Goal: Transaction & Acquisition: Purchase product/service

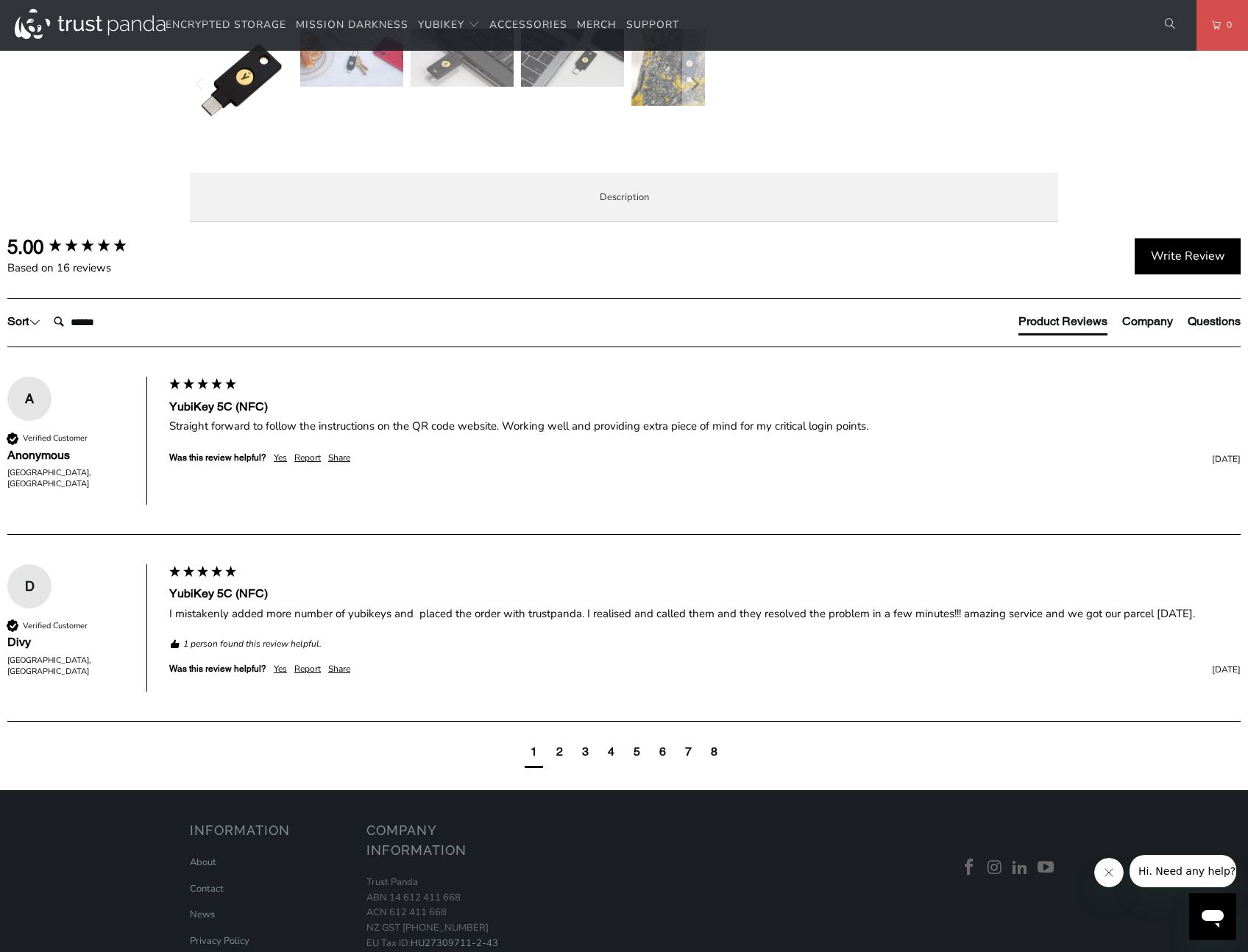
scroll to position [649, 0]
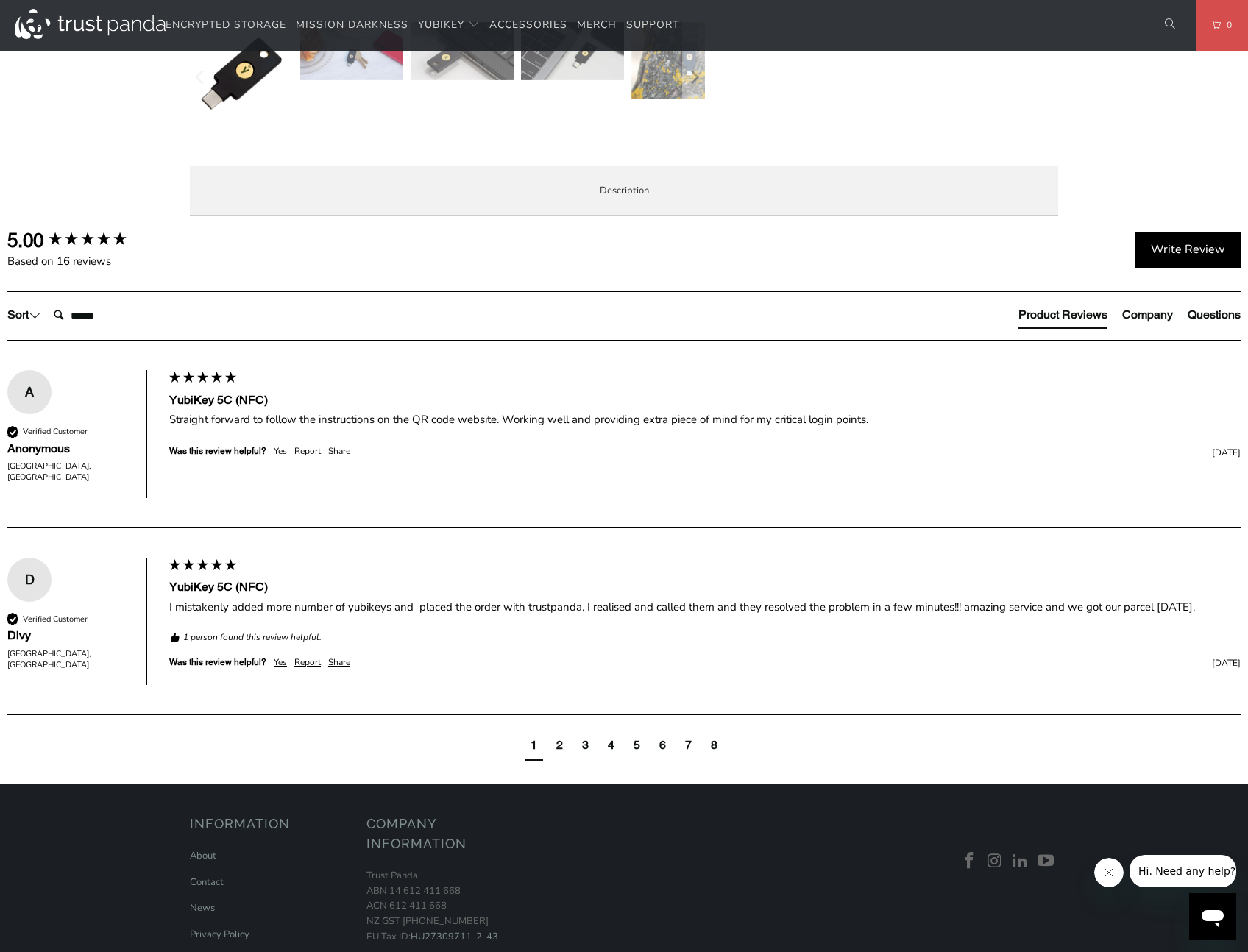
click at [0, 0] on span "Specifications" at bounding box center [0, 0] width 0 height 0
click at [0, 0] on span "Enterprise and Government" at bounding box center [0, 0] width 0 height 0
click at [0, 0] on span "Specifications" at bounding box center [0, 0] width 0 height 0
drag, startPoint x: 513, startPoint y: 545, endPoint x: 364, endPoint y: 553, distance: 149.2
click at [0, 0] on td "Bank of America, Vanguard US" at bounding box center [0, 0] width 0 height 0
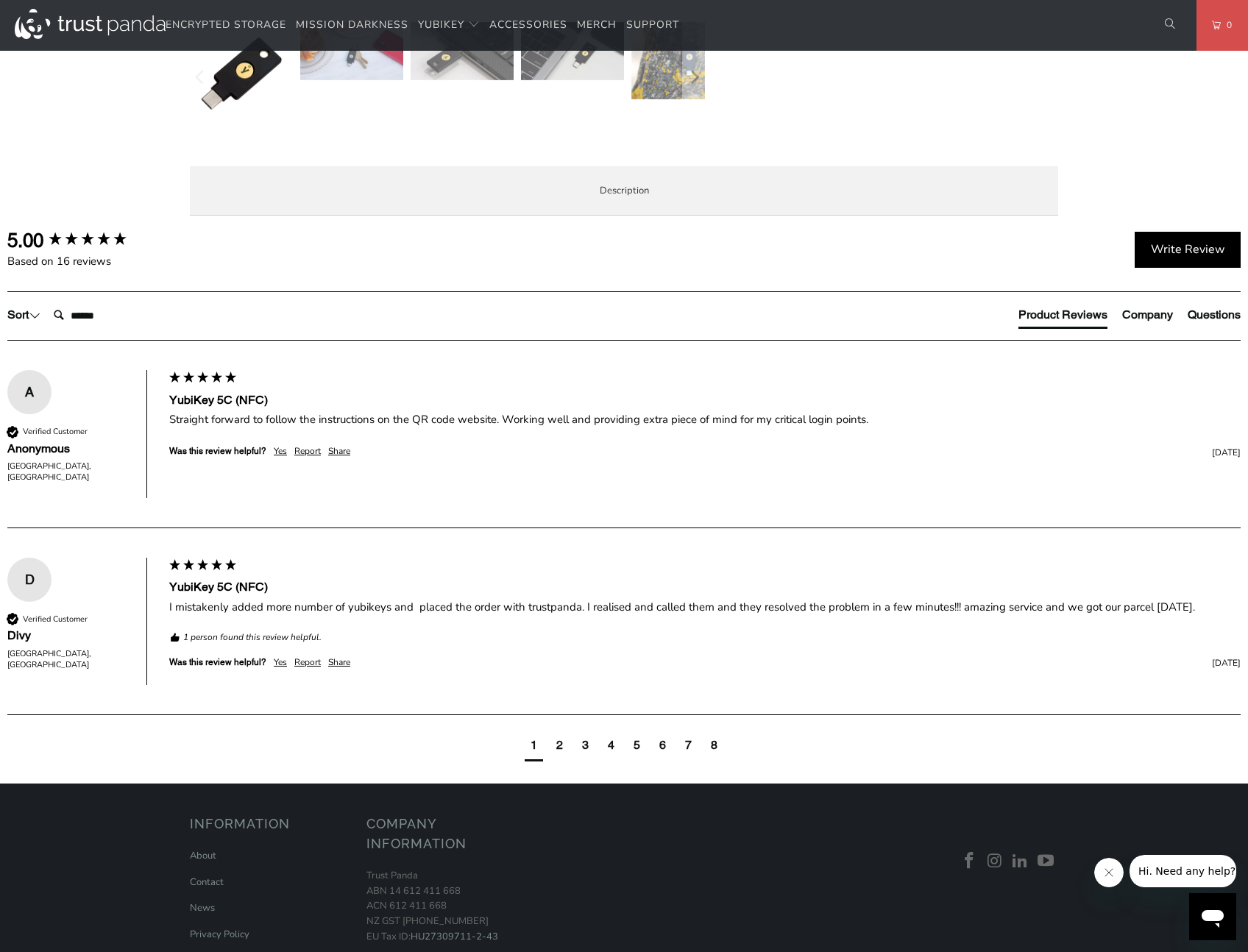
click at [0, 0] on td "1Password, Keeper®, LastPass Premium, Bitwarden Premium" at bounding box center [0, 0] width 0 height 0
drag, startPoint x: 503, startPoint y: 559, endPoint x: 360, endPoint y: 549, distance: 143.3
click at [0, 0] on td "Bank of America, Vanguard US" at bounding box center [0, 0] width 0 height 0
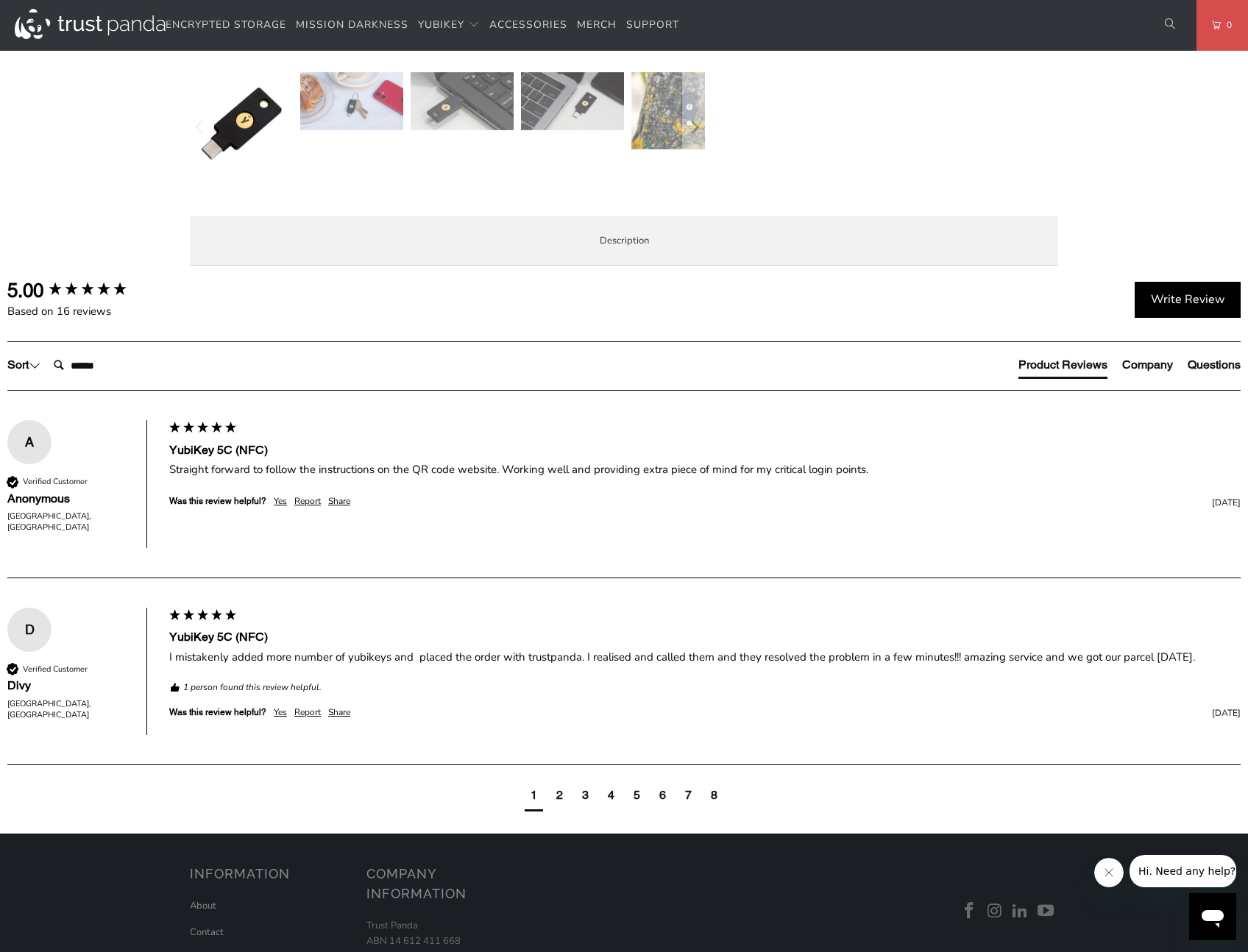
scroll to position [593, 0]
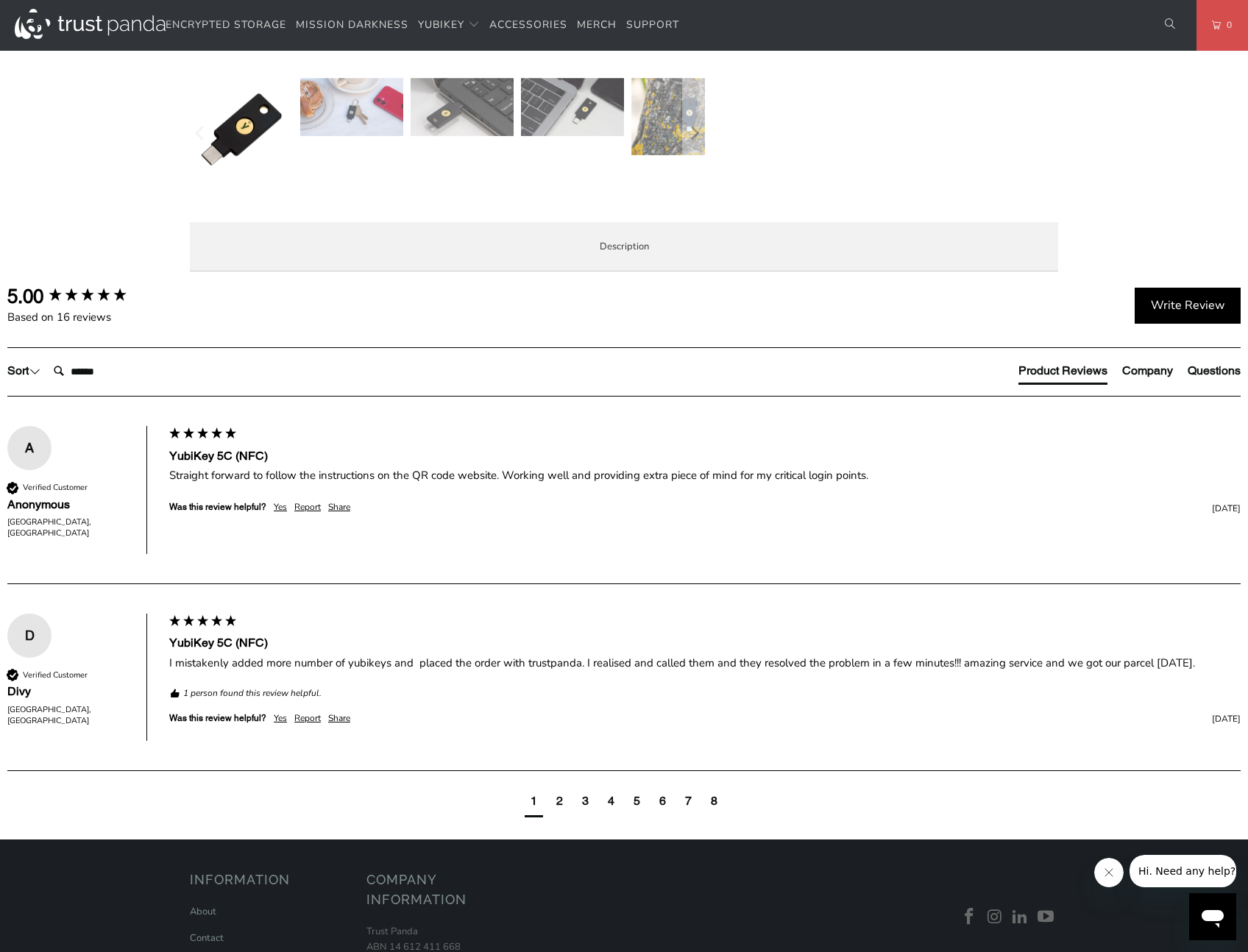
drag, startPoint x: 538, startPoint y: 528, endPoint x: 364, endPoint y: 519, distance: 174.2
click at [0, 0] on td "AWS Identity and Access Management (IAM), Centrify, Cisco Duo Security, Google …" at bounding box center [0, 0] width 0 height 0
click at [0, 0] on td "Google Account, Microsoft account, Salesforce.com" at bounding box center [0, 0] width 0 height 0
click at [0, 0] on span "Enterprise and Government" at bounding box center [0, 0] width 0 height 0
click at [0, 0] on span "Local Service & Support" at bounding box center [0, 0] width 0 height 0
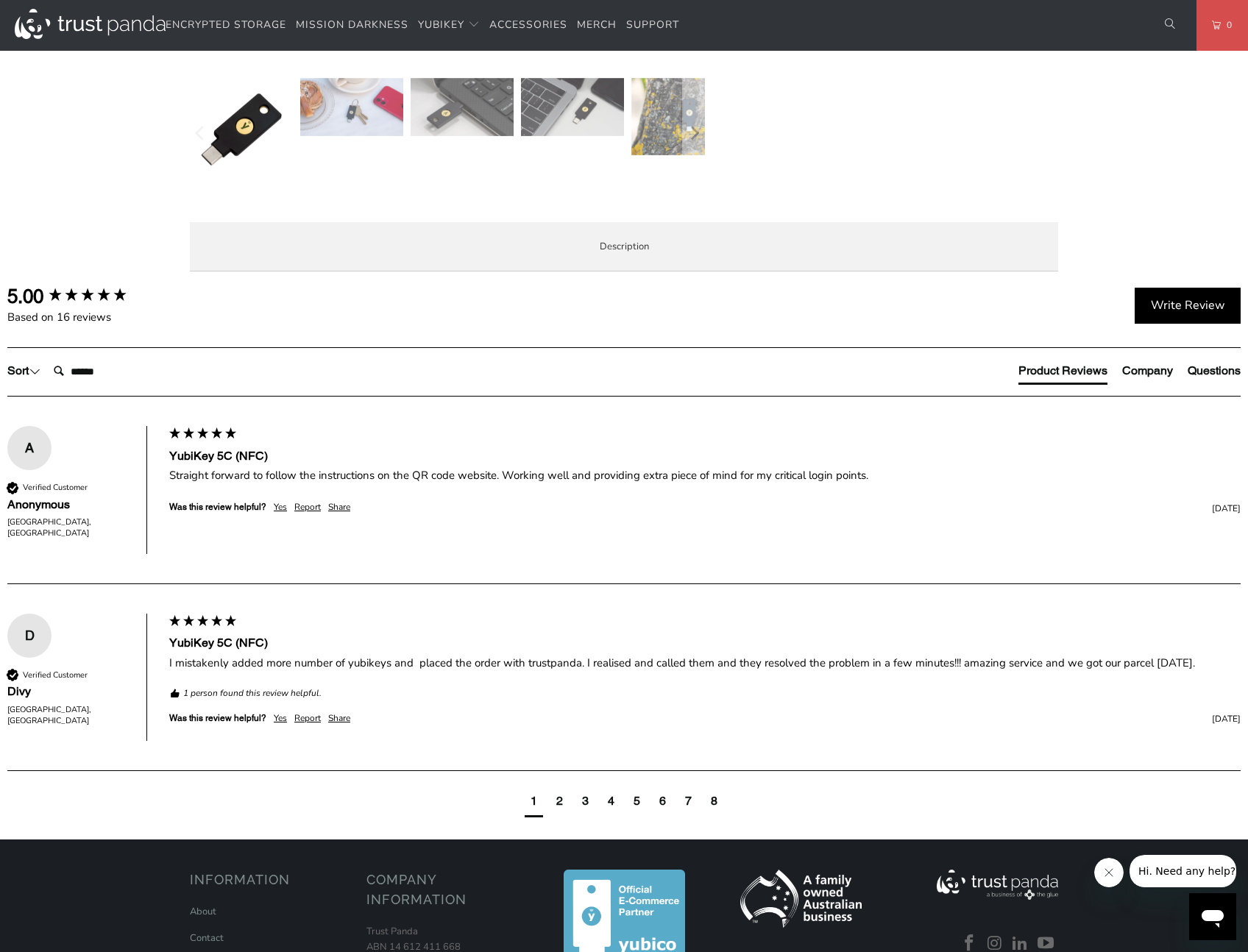
click at [0, 0] on span "Overview" at bounding box center [0, 0] width 0 height 0
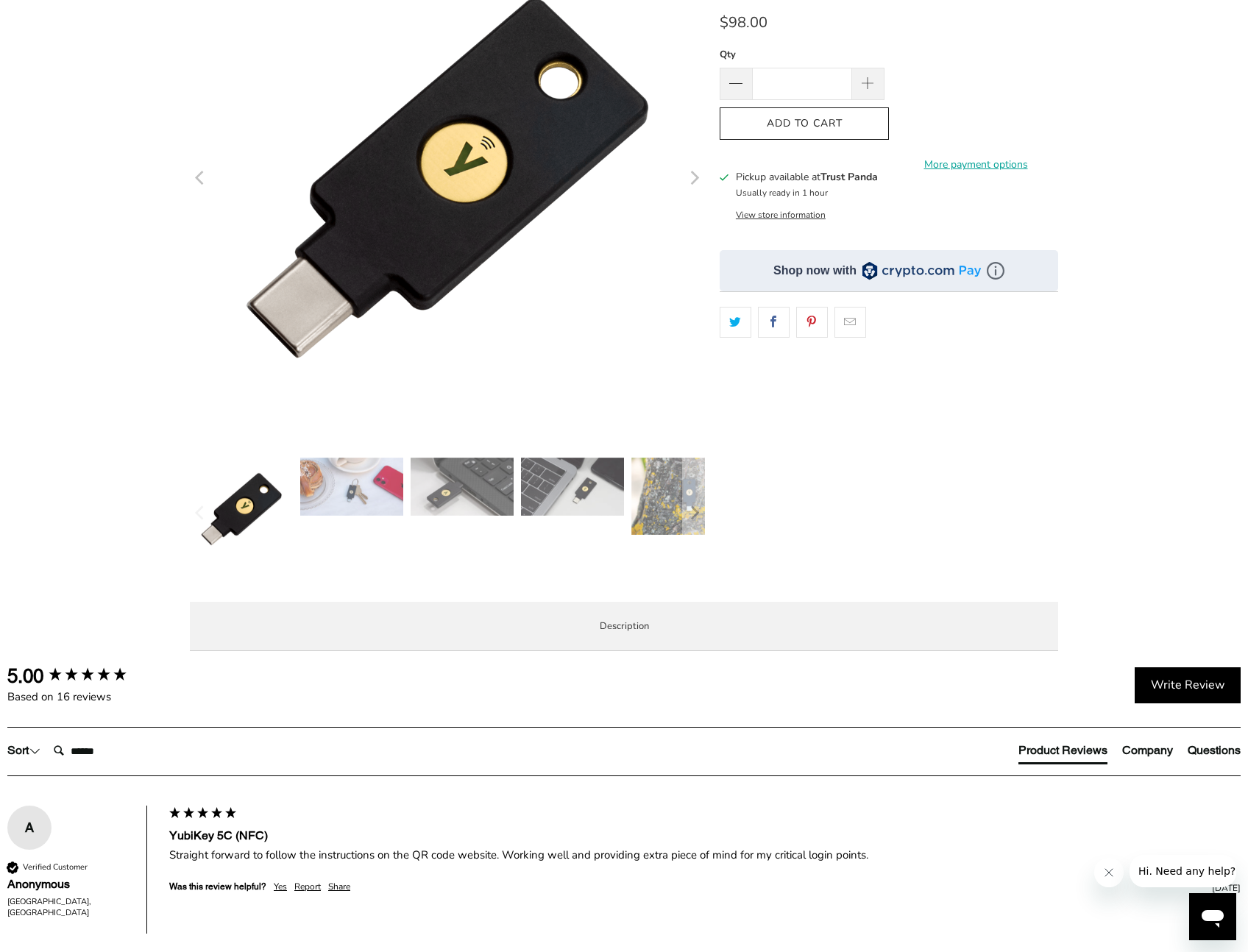
scroll to position [0, 0]
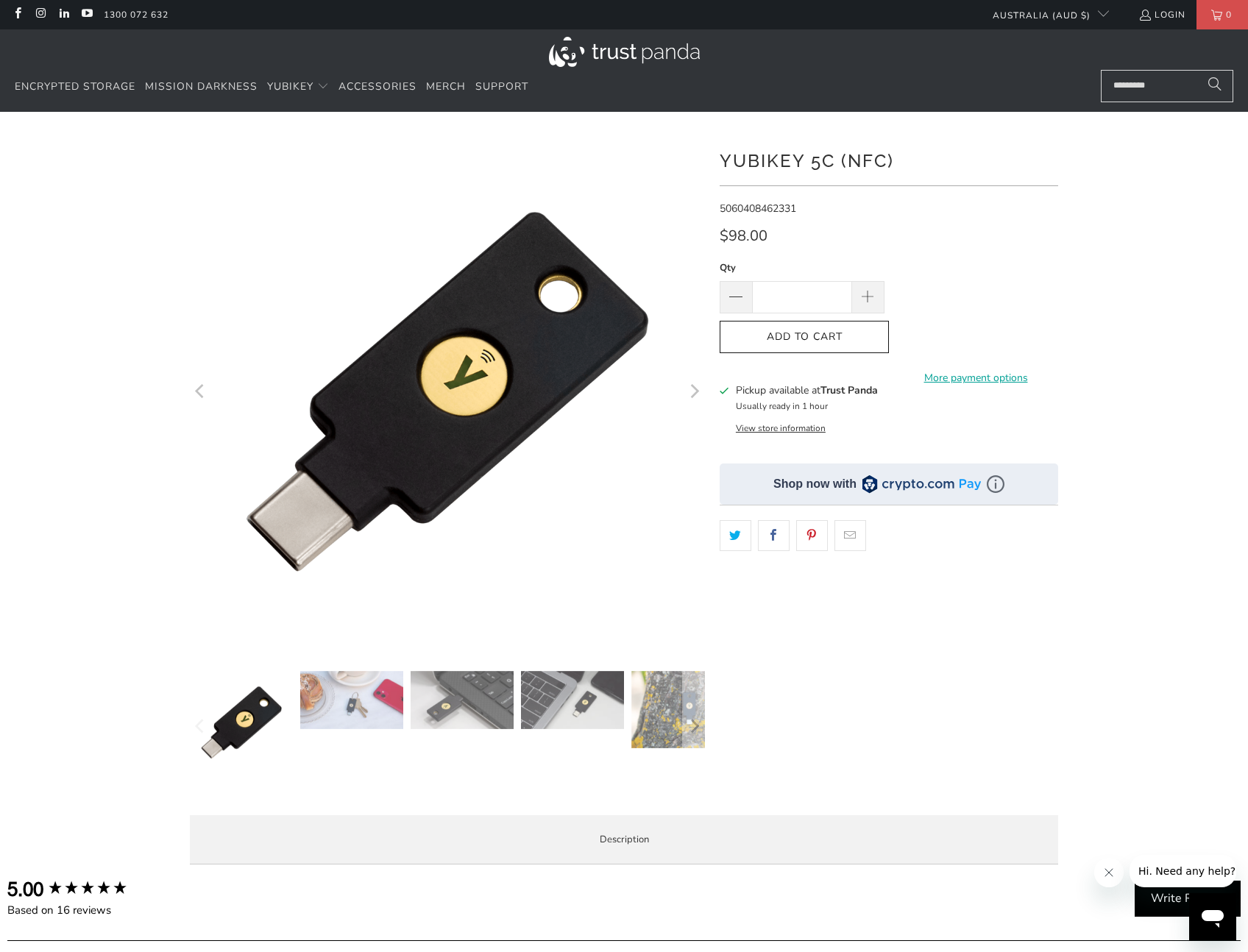
click at [694, 393] on icon "Next" at bounding box center [693, 390] width 14 height 309
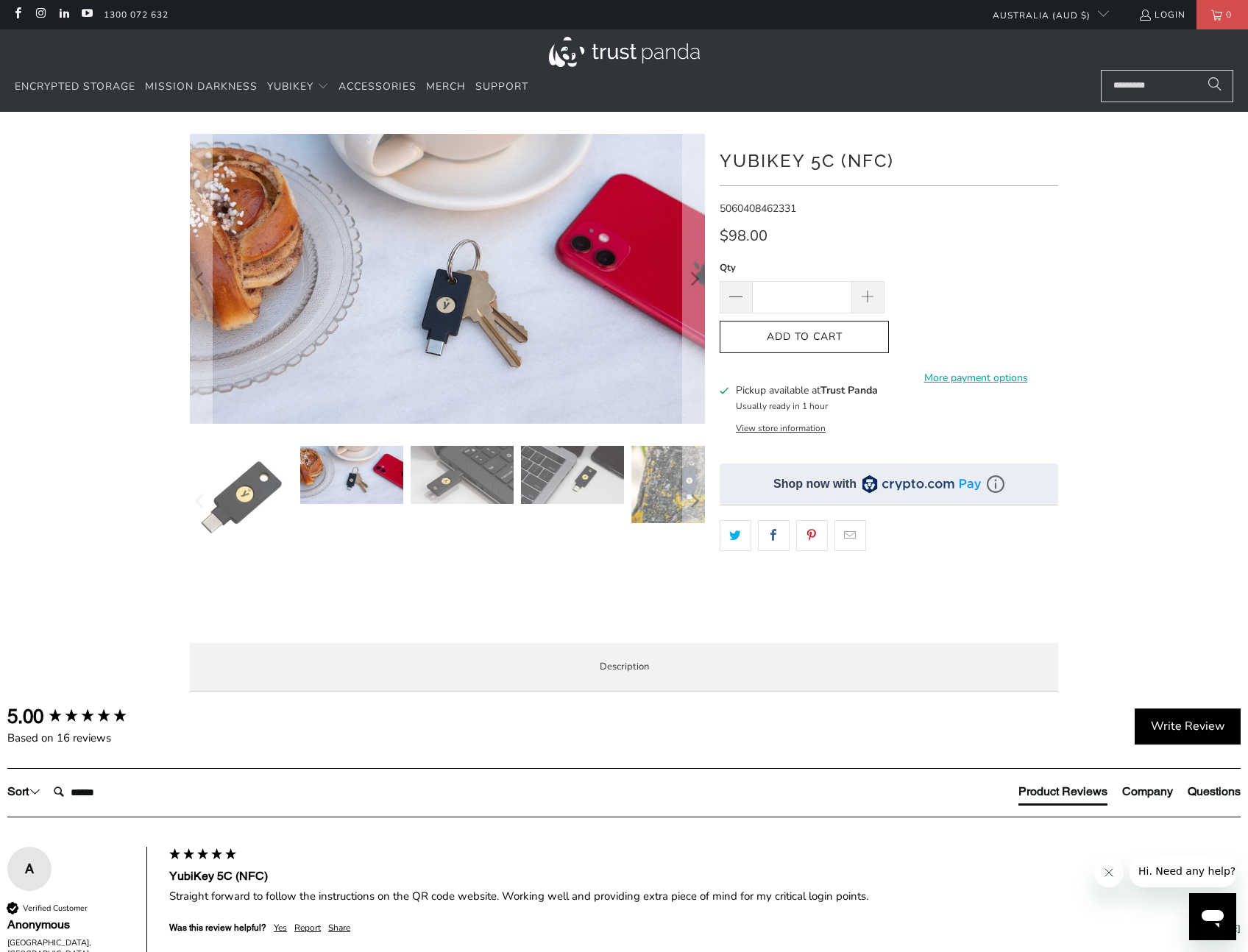
click at [776, 429] on button "View store information" at bounding box center [780, 428] width 89 height 12
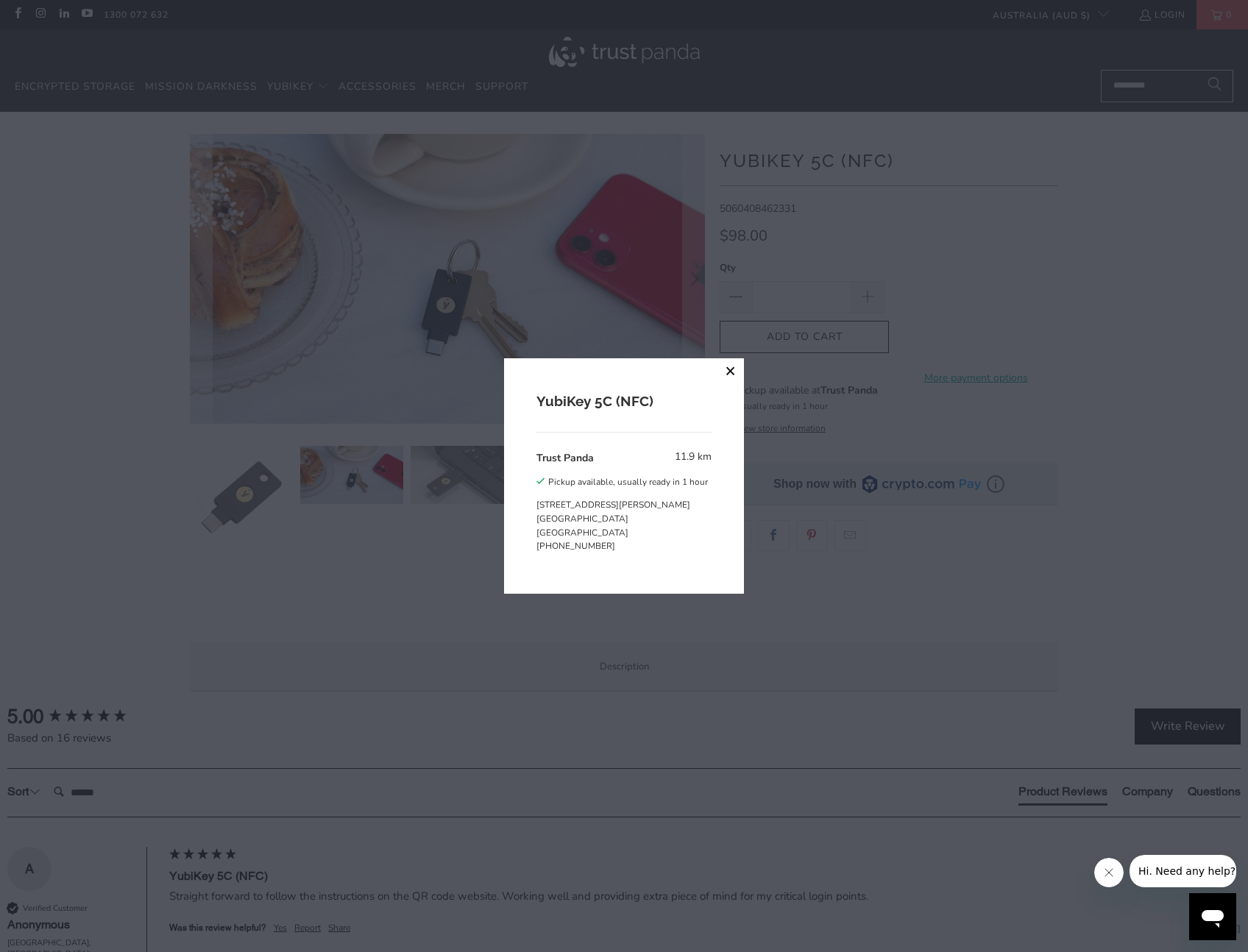
click at [728, 374] on button "close" at bounding box center [730, 371] width 27 height 27
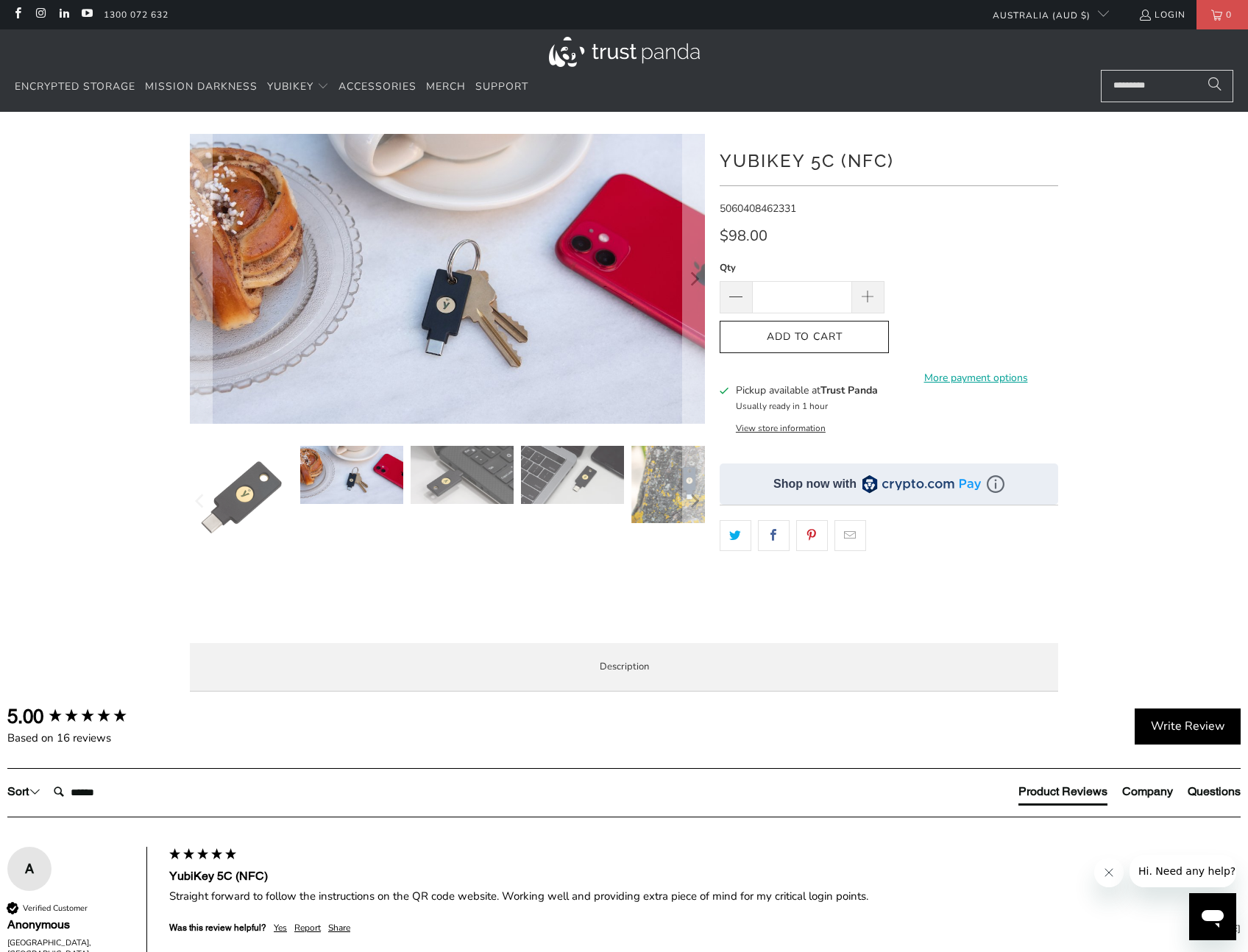
click at [781, 430] on button "View store information" at bounding box center [780, 428] width 89 height 12
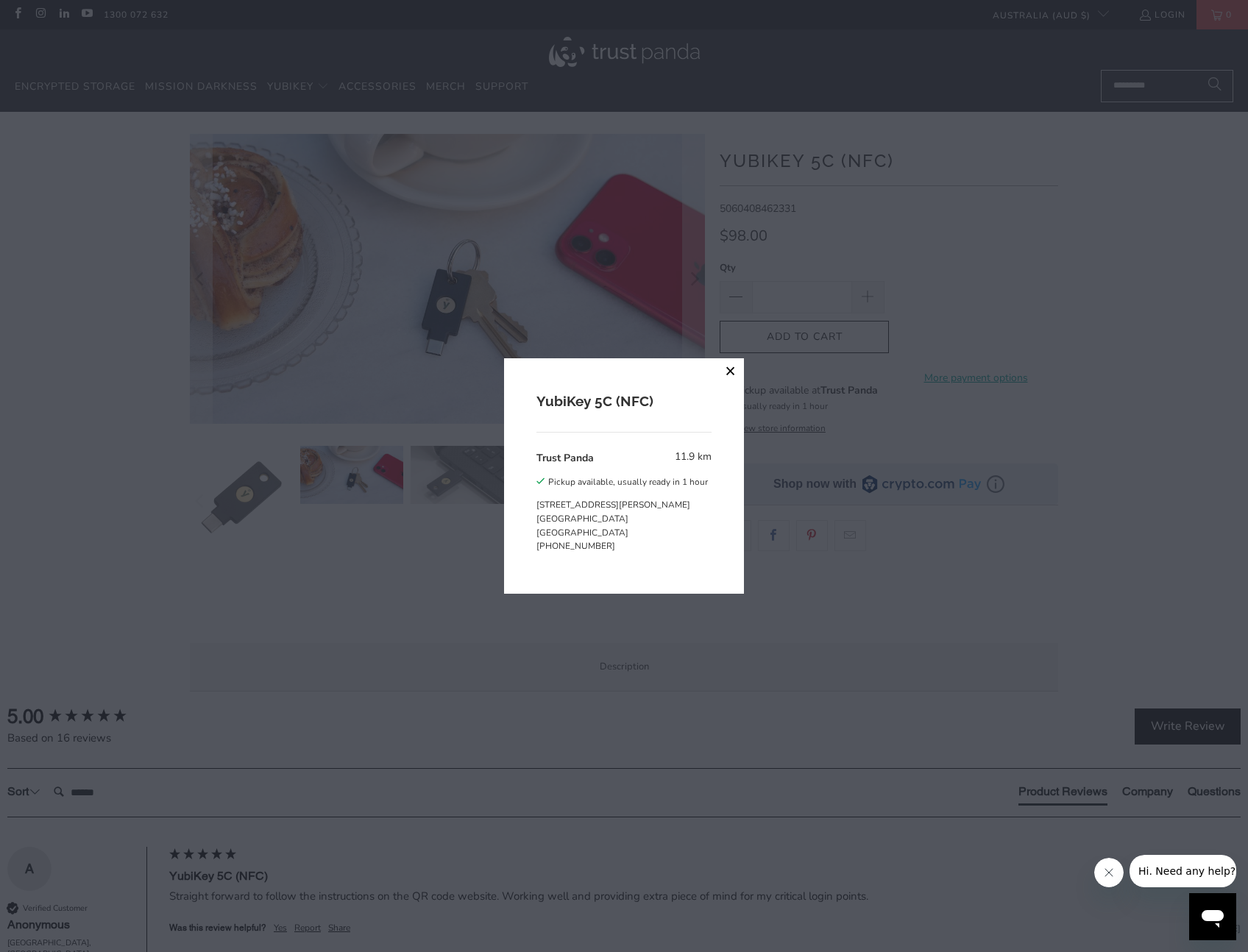
click at [730, 374] on button "close" at bounding box center [730, 371] width 27 height 27
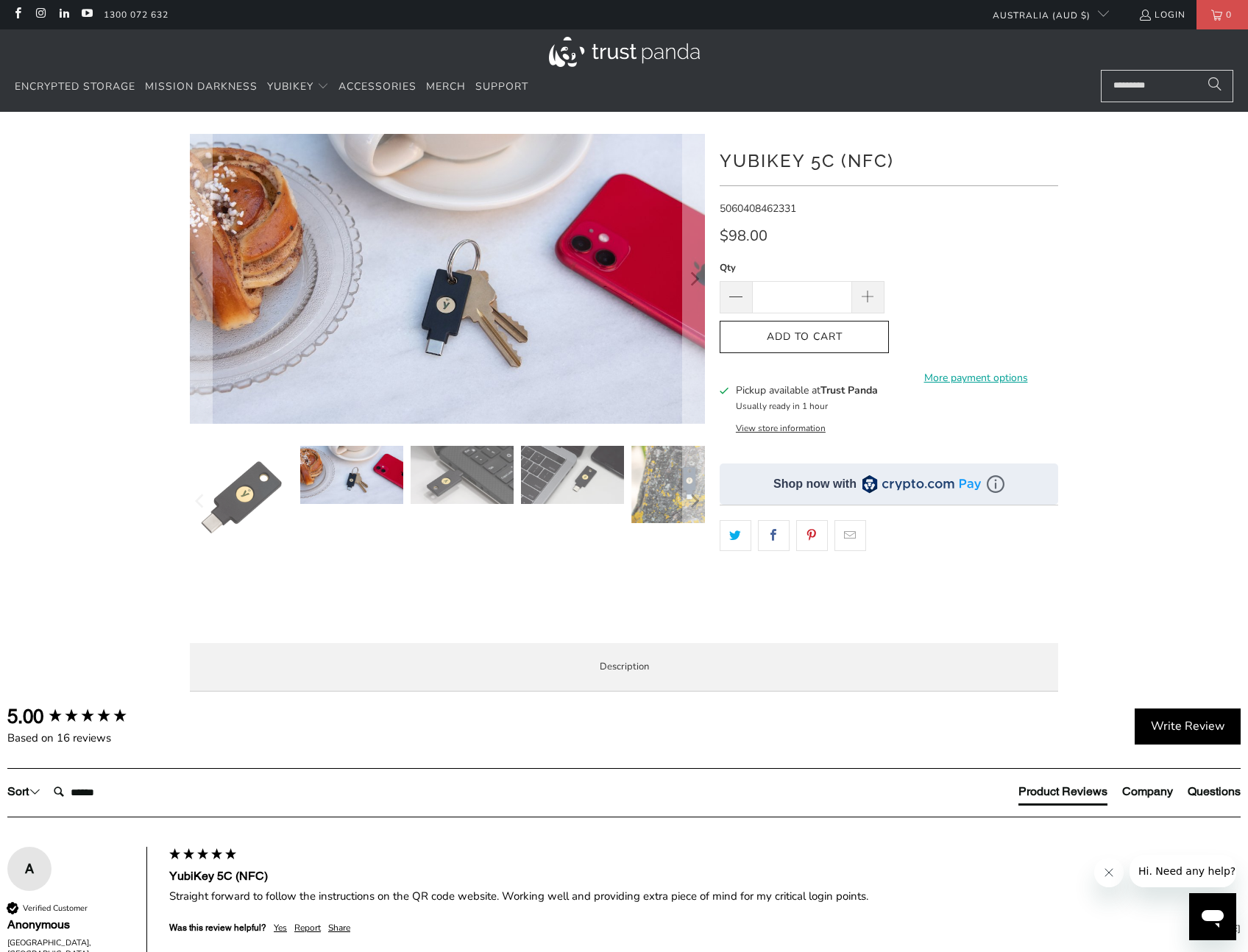
click at [1096, 447] on div at bounding box center [624, 418] width 1248 height 570
click at [835, 337] on span "Add to Cart" at bounding box center [805, 337] width 138 height 13
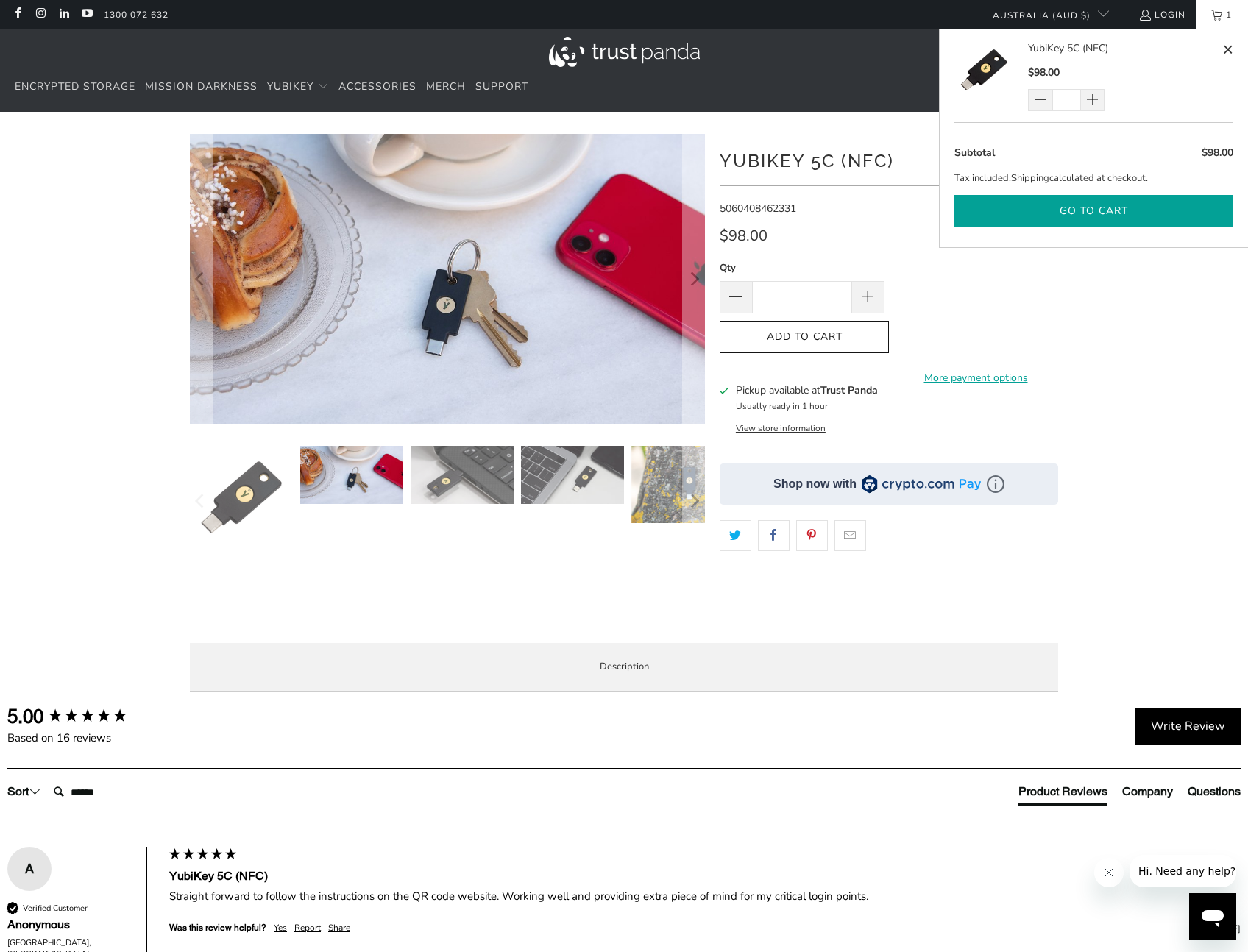
click at [1115, 212] on button "Go to cart" at bounding box center [1093, 212] width 279 height 33
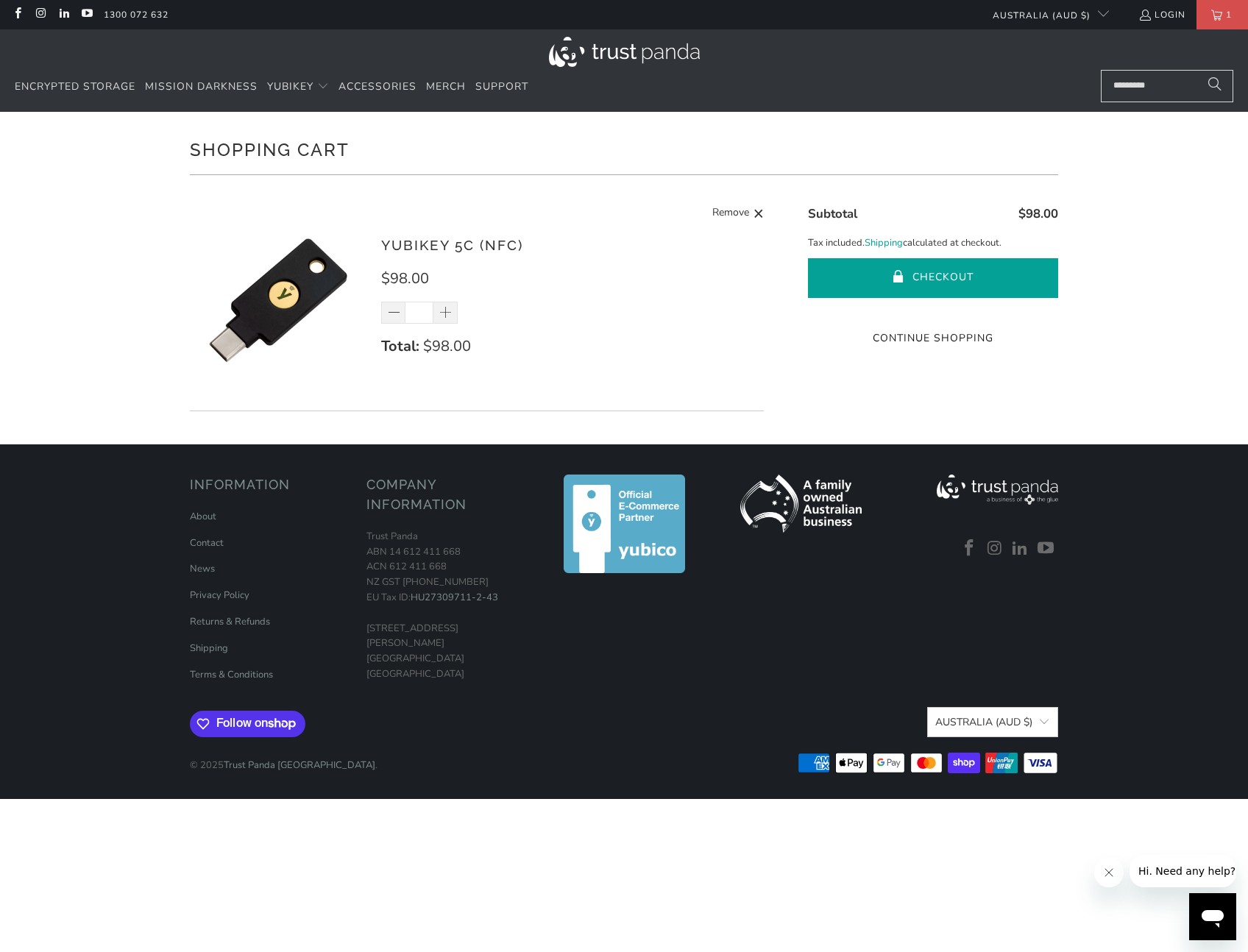
click at [936, 276] on button "Checkout" at bounding box center [933, 277] width 250 height 40
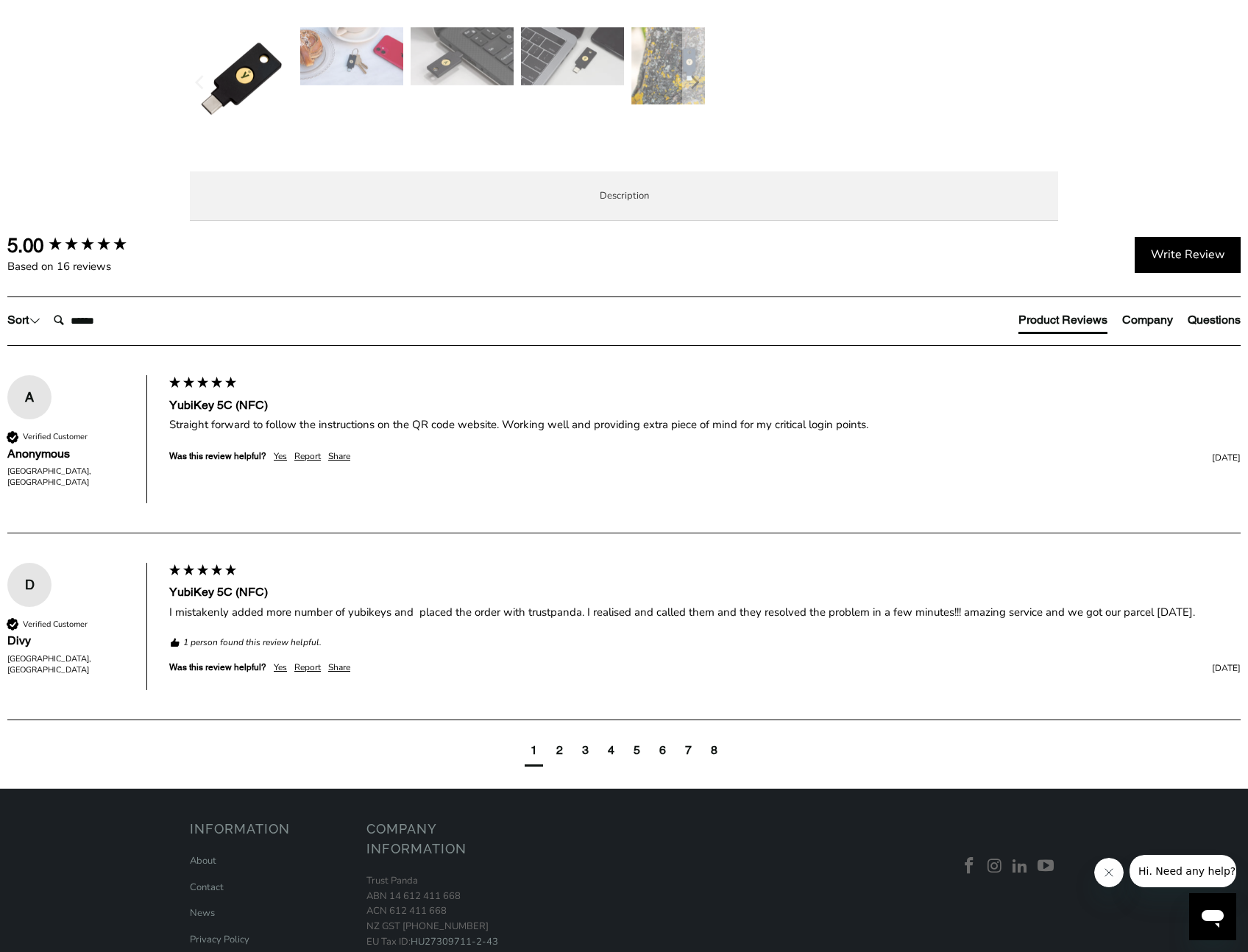
scroll to position [713, 0]
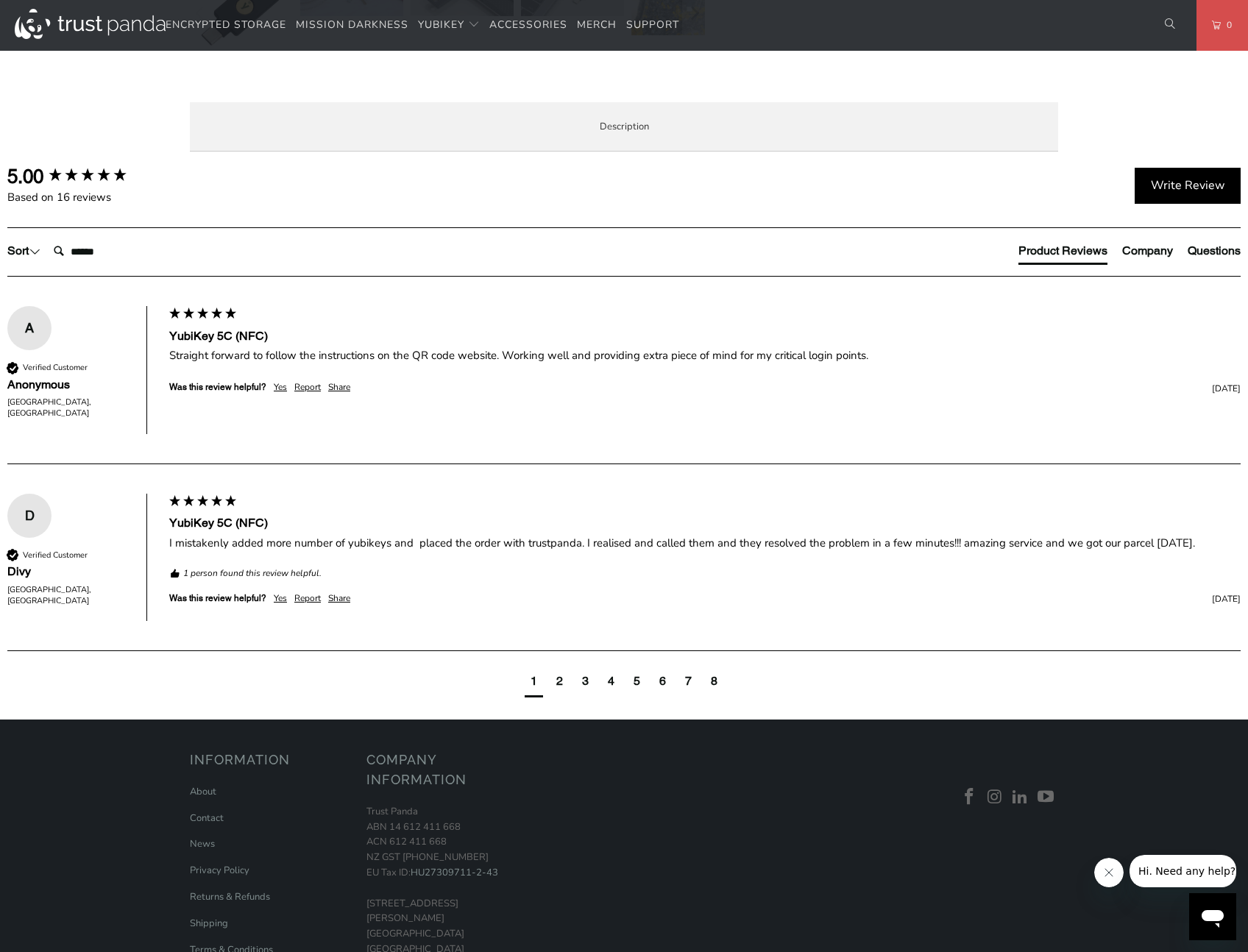
click at [0, 0] on li "Enterprise and Government" at bounding box center [0, 0] width 0 height 0
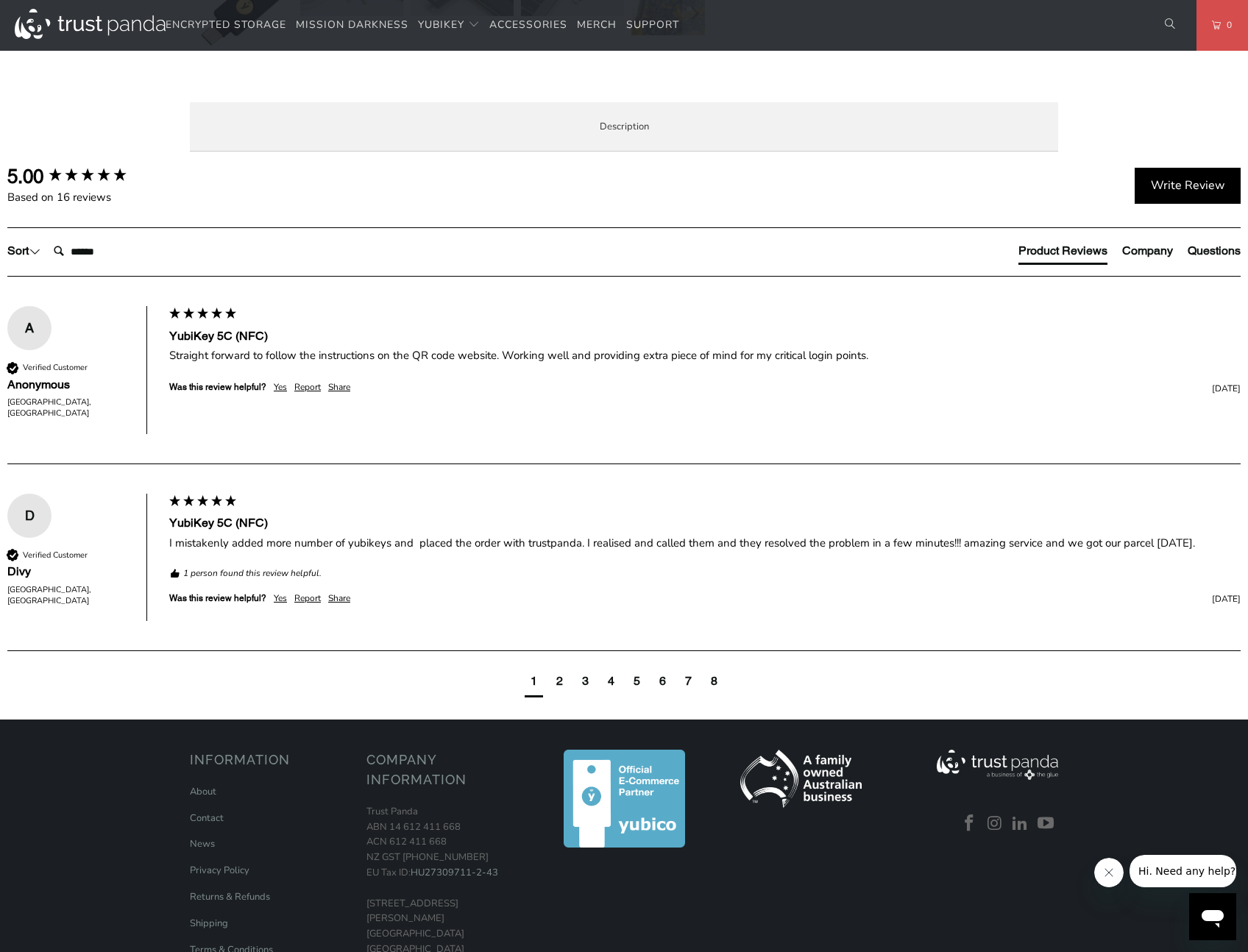
click at [0, 0] on span "Specifications" at bounding box center [0, 0] width 0 height 0
click at [0, 0] on span "Overview" at bounding box center [0, 0] width 0 height 0
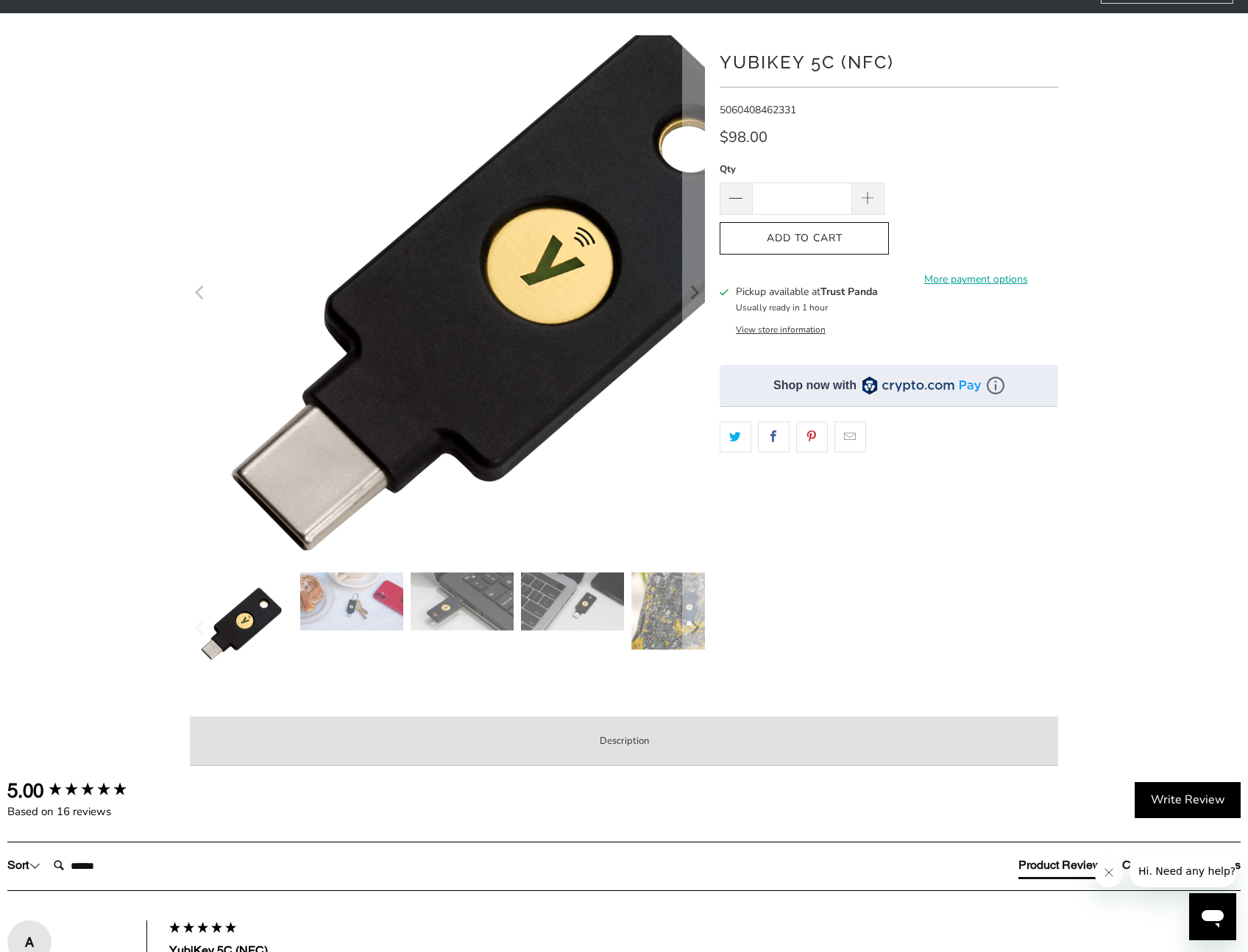
scroll to position [0, 0]
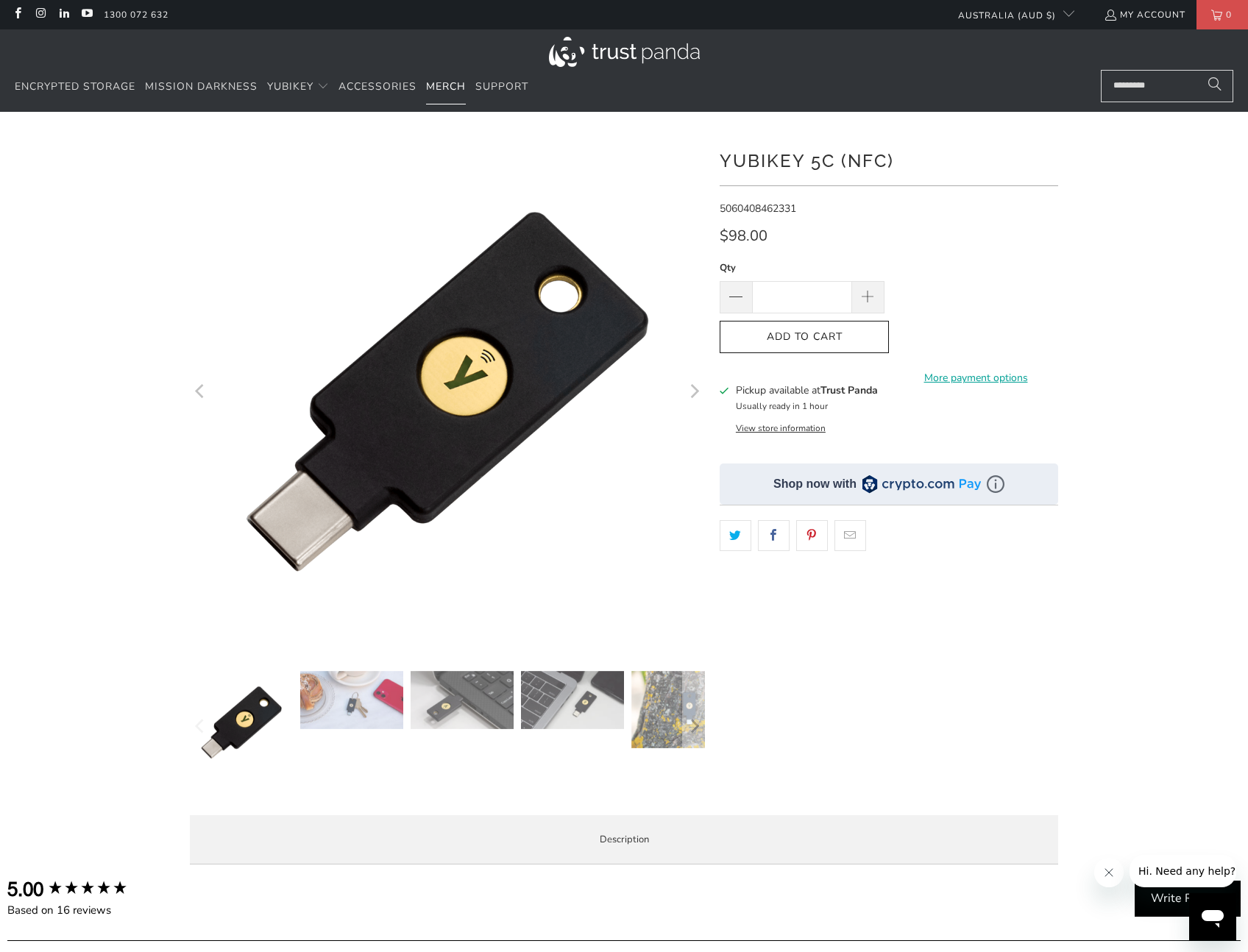
click at [442, 80] on span "Merch" at bounding box center [445, 86] width 40 height 14
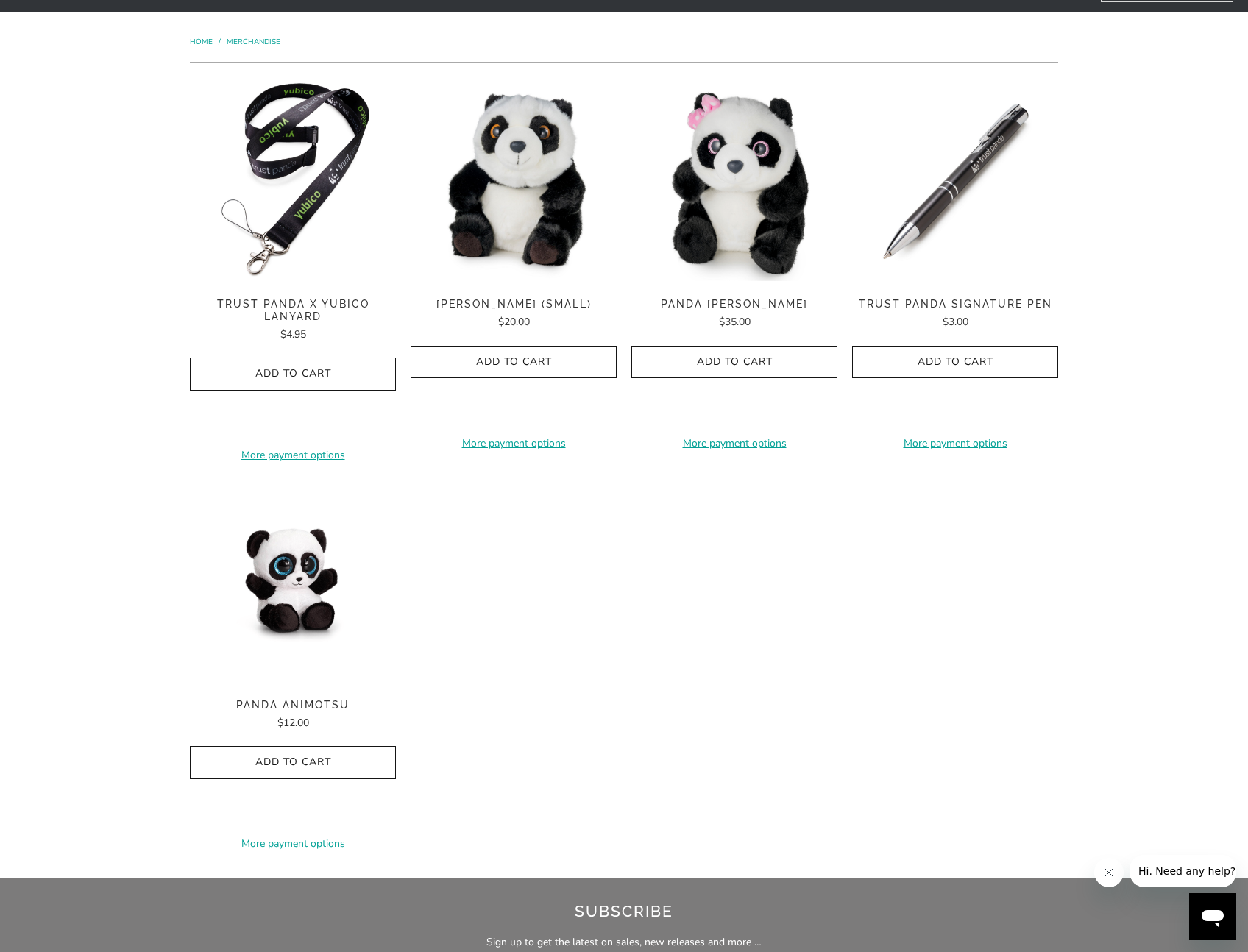
scroll to position [101, 0]
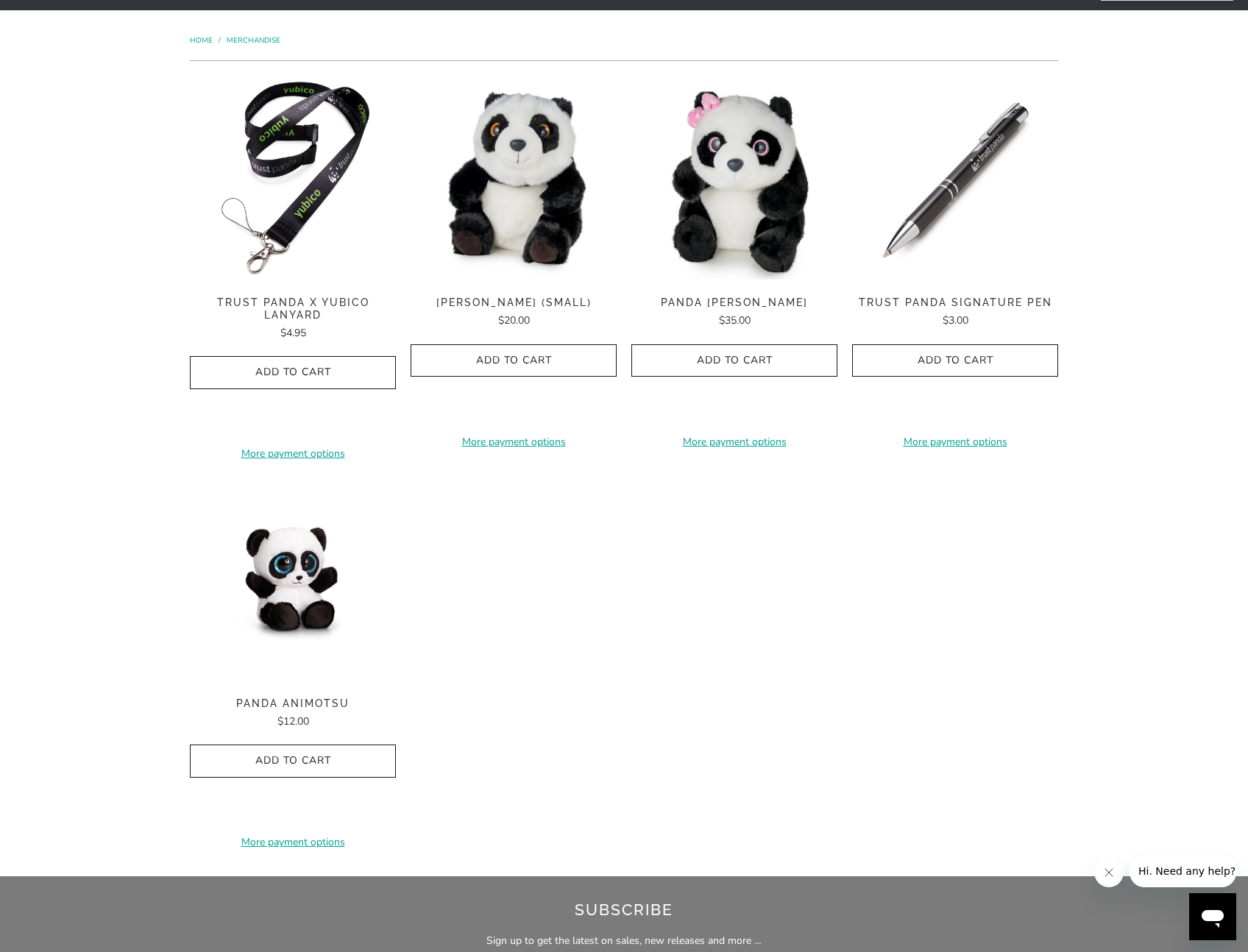
click at [632, 655] on div "**********" at bounding box center [624, 470] width 868 height 790
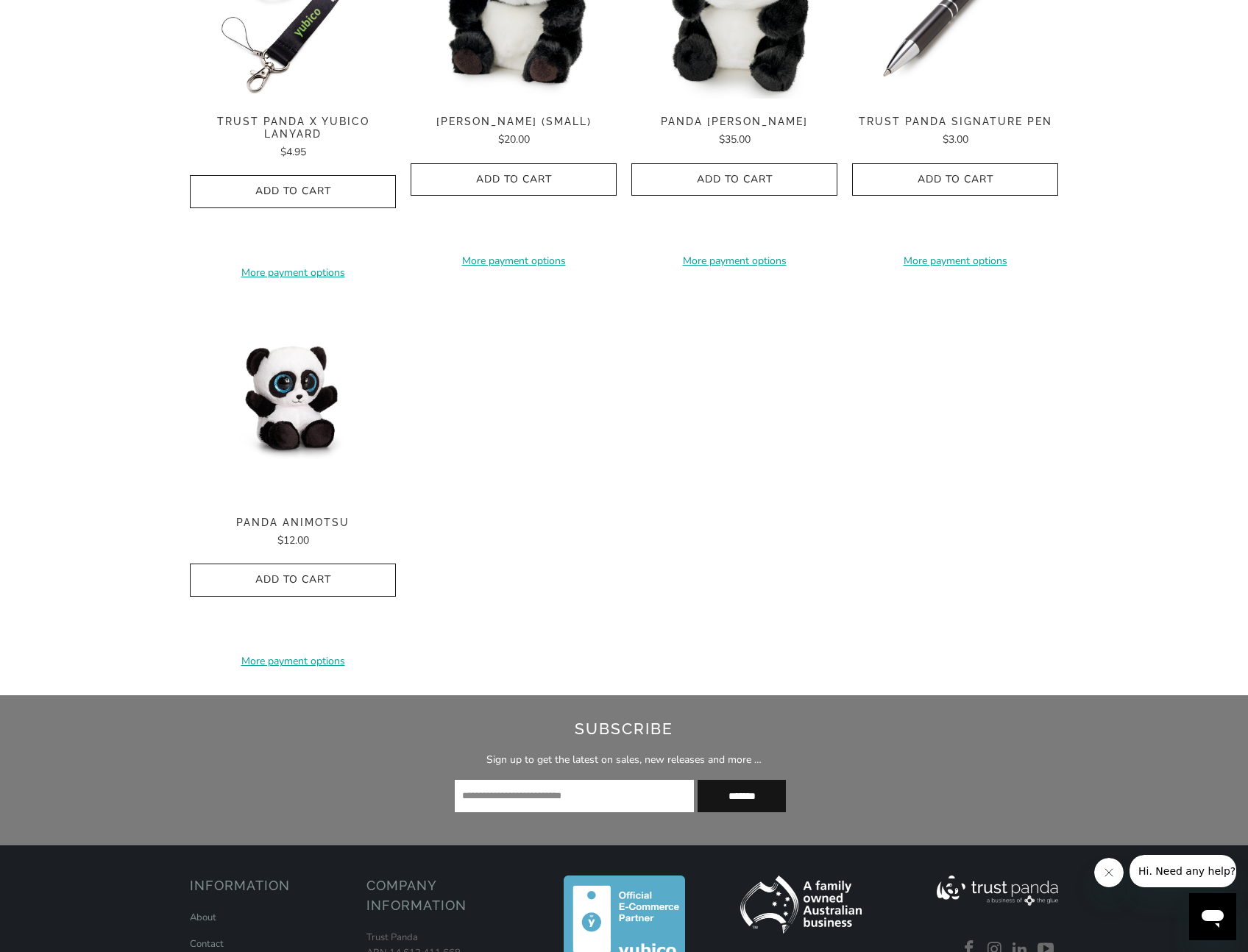
scroll to position [0, 0]
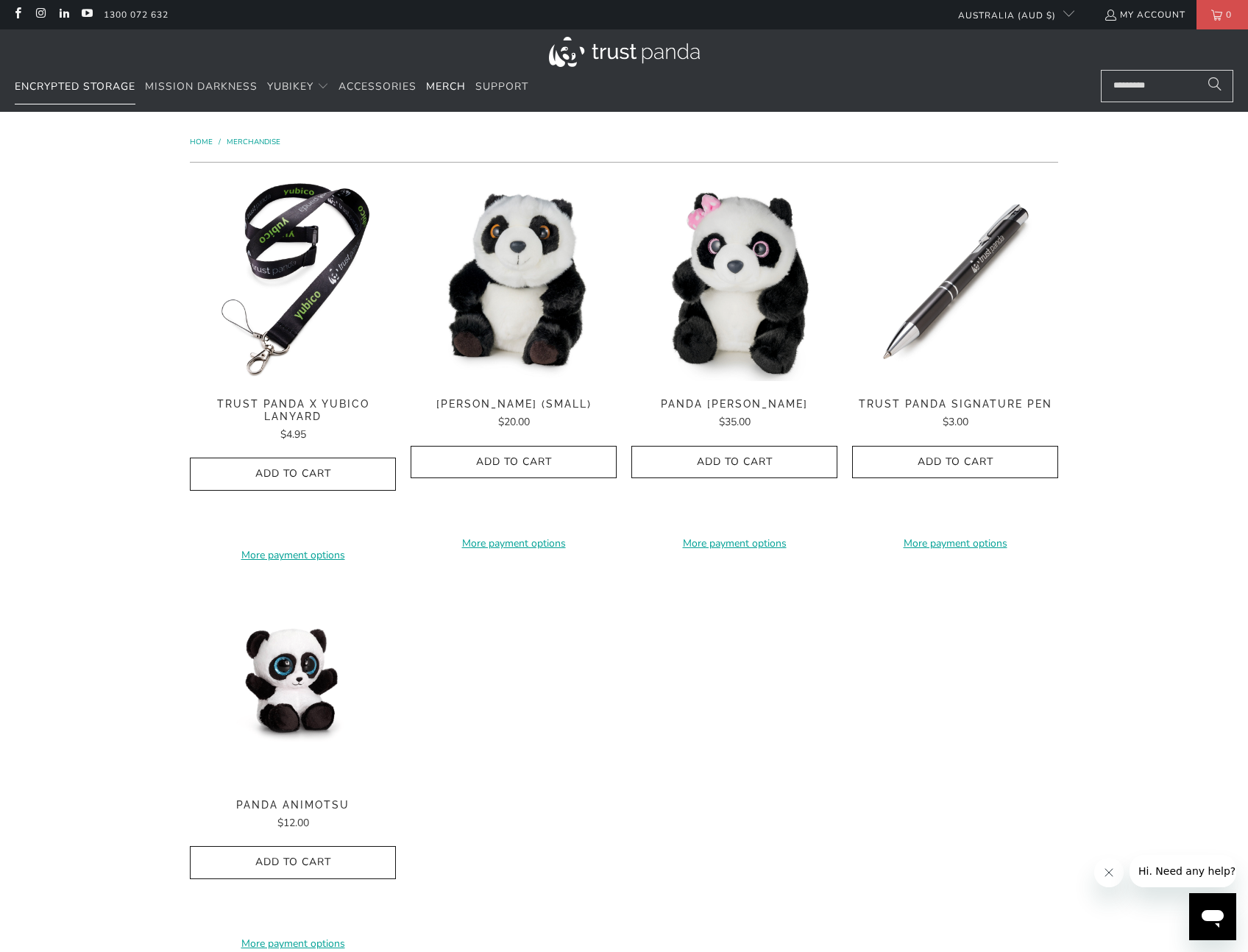
click at [72, 89] on span "Encrypted Storage" at bounding box center [75, 86] width 121 height 14
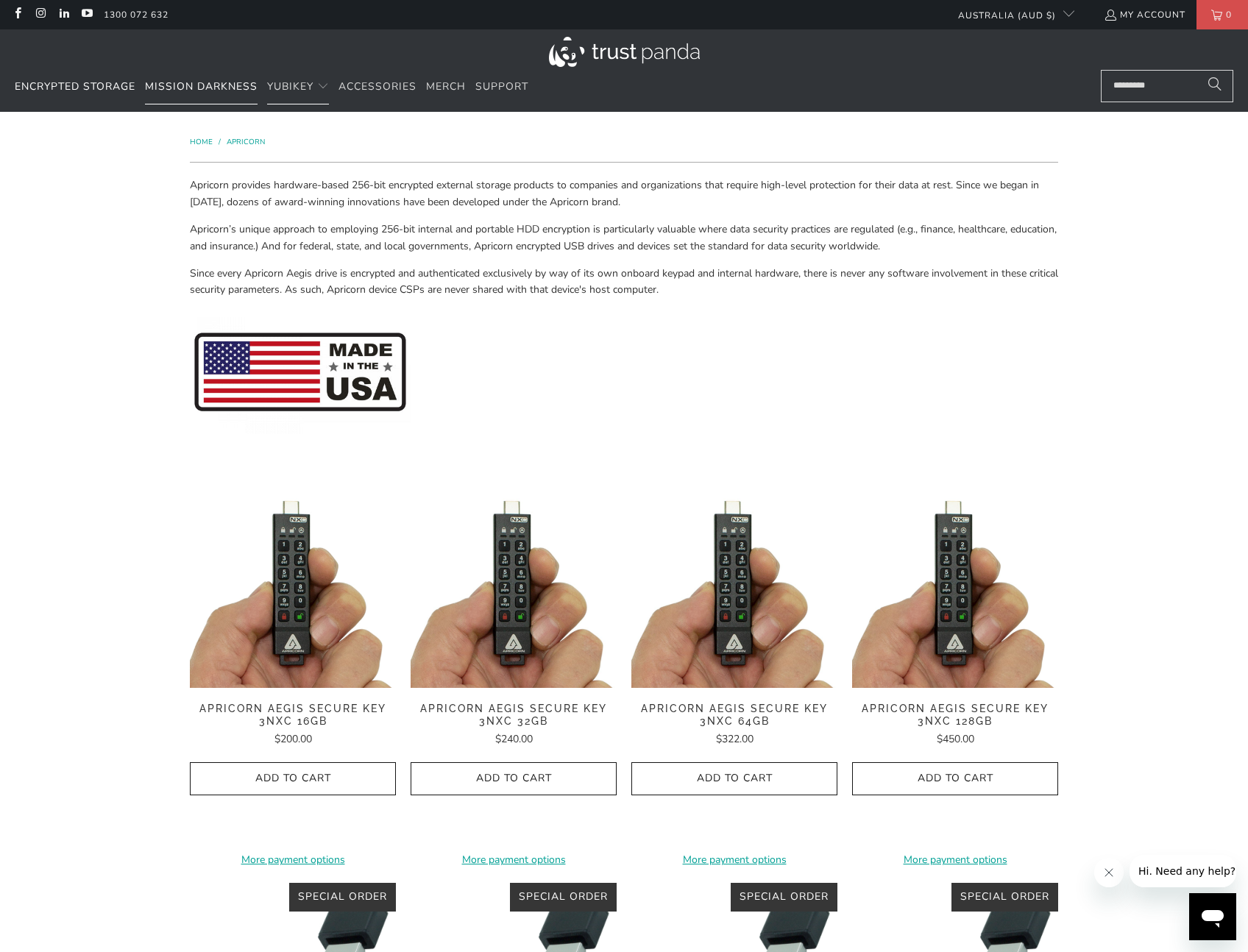
click at [218, 84] on span "Mission Darkness" at bounding box center [201, 86] width 112 height 14
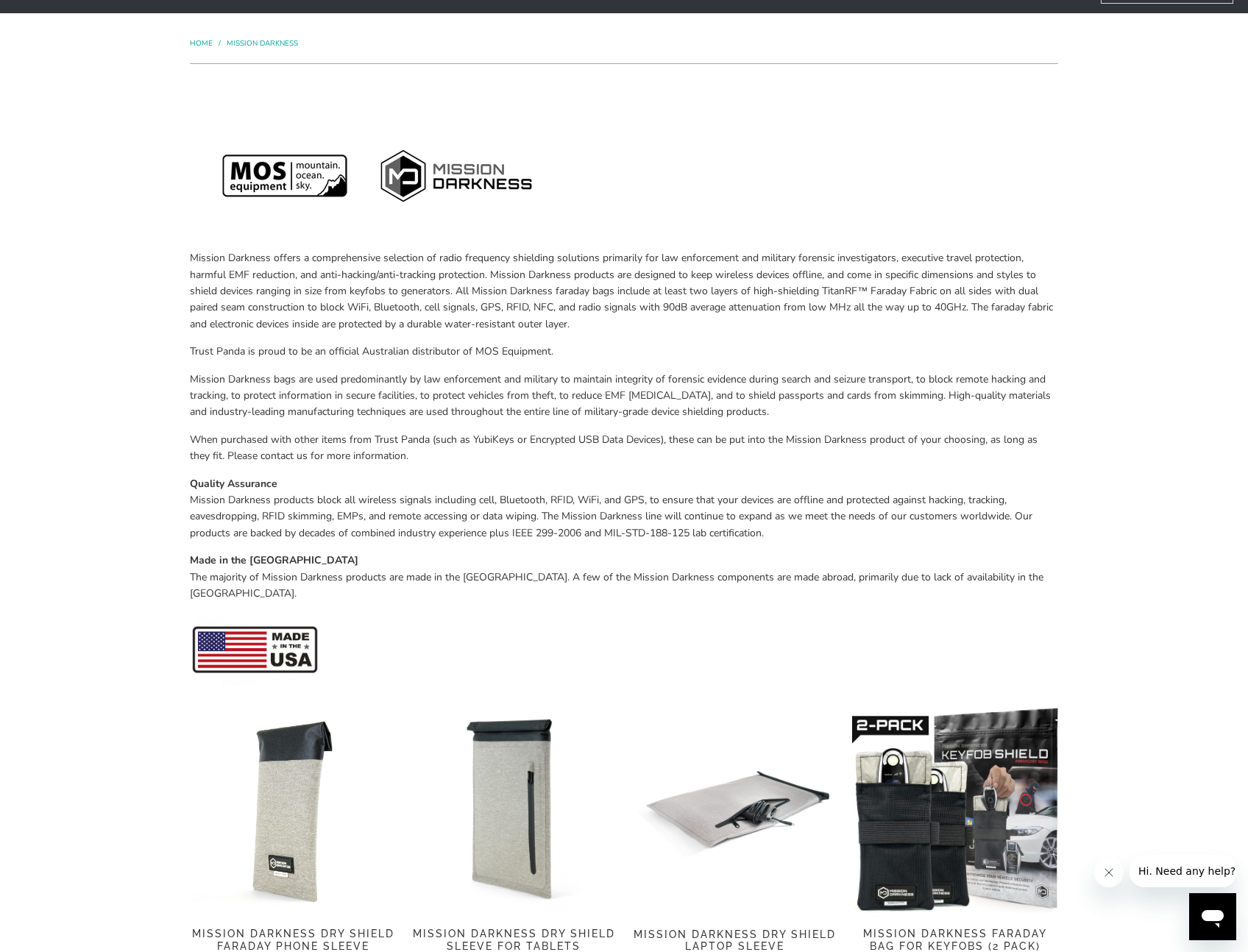
scroll to position [24, 0]
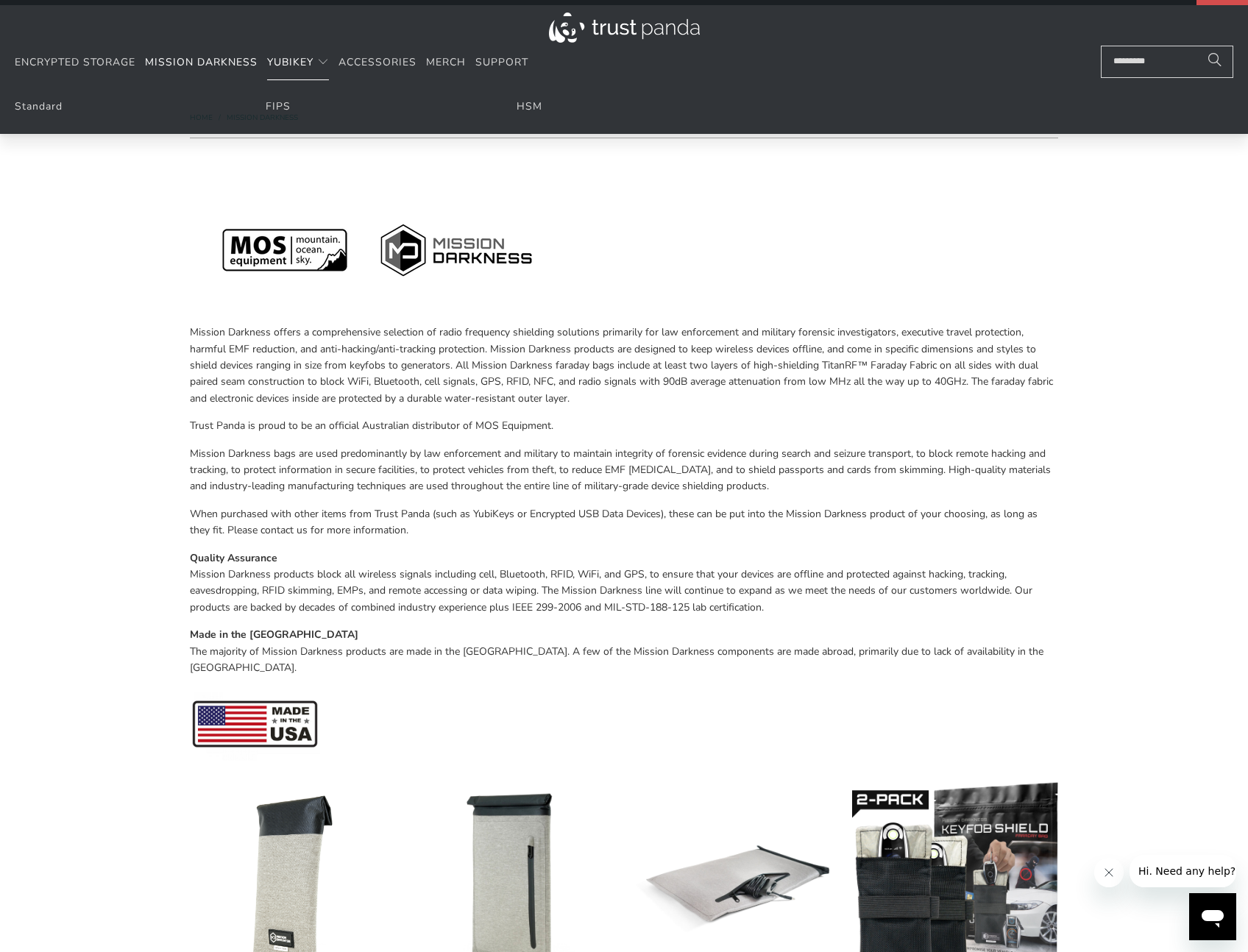
click at [296, 55] on span "YubiKey" at bounding box center [290, 62] width 46 height 14
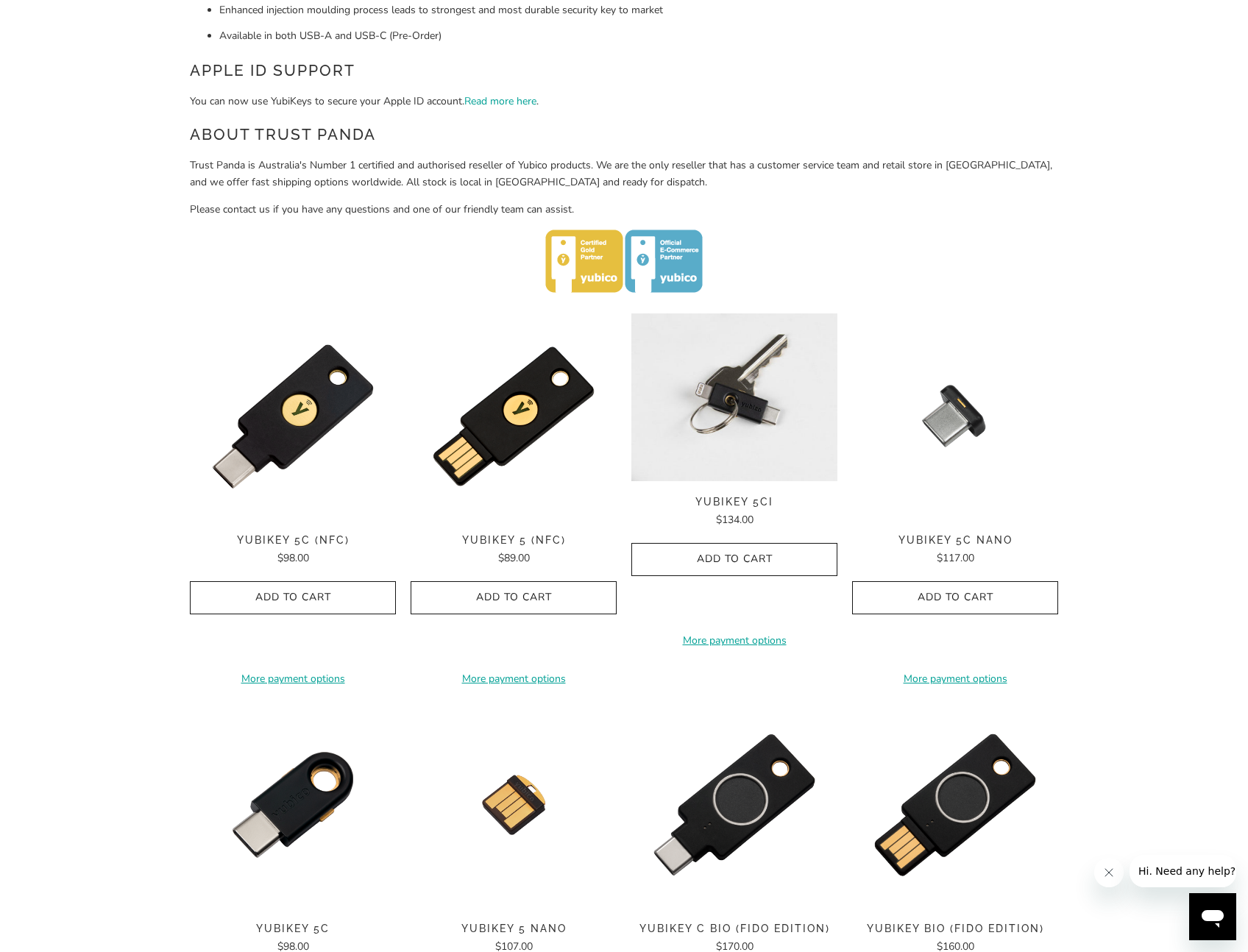
scroll to position [479, 0]
